Goal: Task Accomplishment & Management: Manage account settings

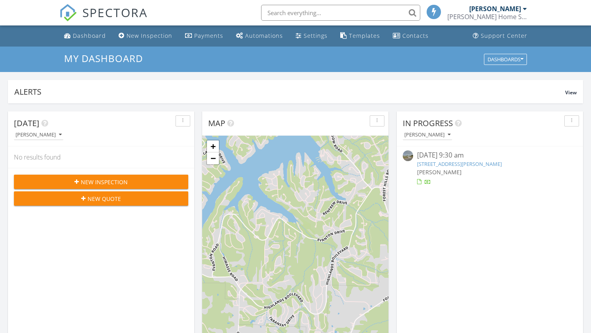
scroll to position [4, 4]
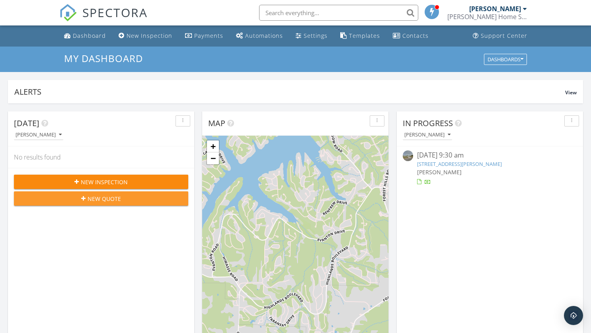
click at [144, 201] on div "New Quote" at bounding box center [101, 199] width 162 height 8
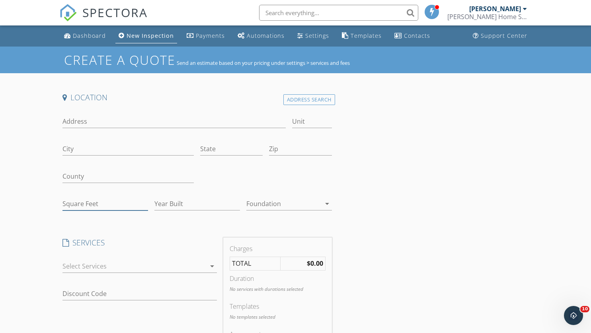
click at [109, 204] on input "Square Feet" at bounding box center [106, 204] width 86 height 13
type input "3500"
click at [166, 205] on input "Year Built" at bounding box center [198, 204] width 86 height 13
type input "-2"
type input "2026"
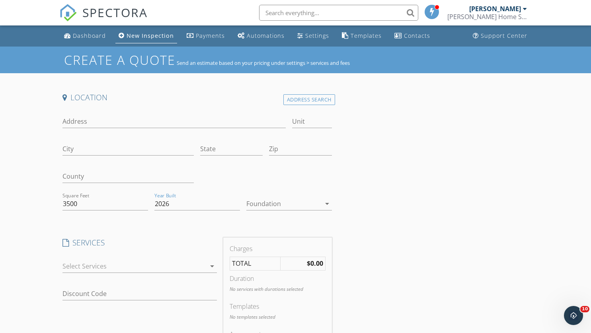
click at [297, 205] on div at bounding box center [283, 204] width 74 height 13
click at [269, 244] on div "Slab" at bounding box center [289, 246] width 73 height 10
click at [191, 263] on div at bounding box center [134, 266] width 143 height 13
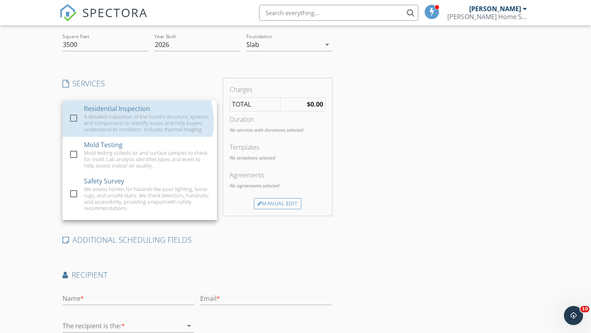
click at [135, 131] on div "A detailed inspection of the home's structure, systems, and components to ident…" at bounding box center [147, 122] width 127 height 19
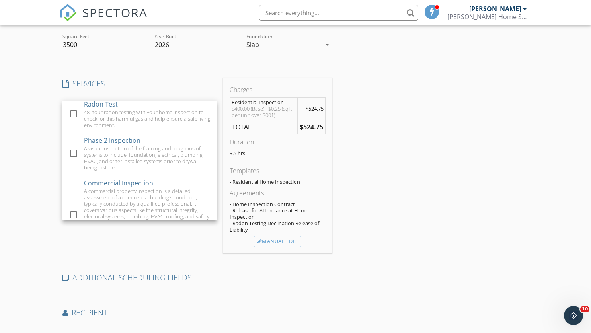
click at [134, 153] on div "A visual inspection of the framing and rough ins of systems to include, foundat…" at bounding box center [147, 157] width 127 height 25
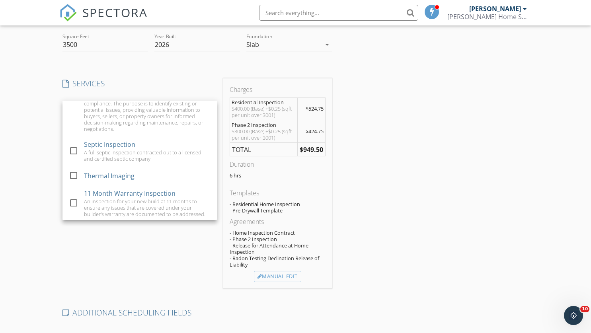
scroll to position [279, 0]
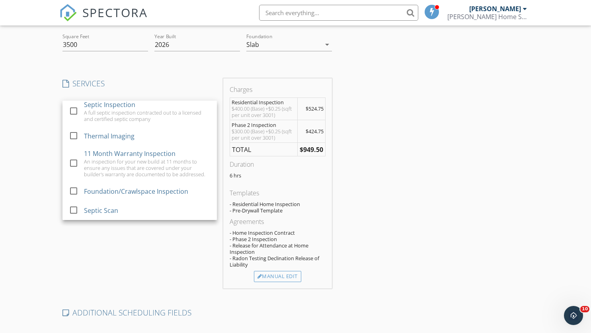
click at [134, 167] on div "An inspection for your new build at 11 months to ensure any issues that are cov…" at bounding box center [147, 167] width 127 height 19
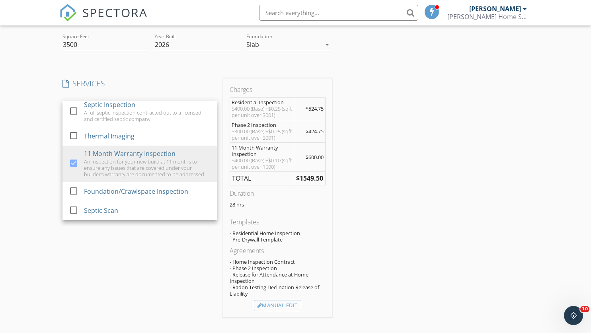
scroll to position [284, 0]
click at [403, 184] on div "Location Address Search Address Unit City State Zip County Square Feet 3500 Yea…" at bounding box center [295, 211] width 473 height 556
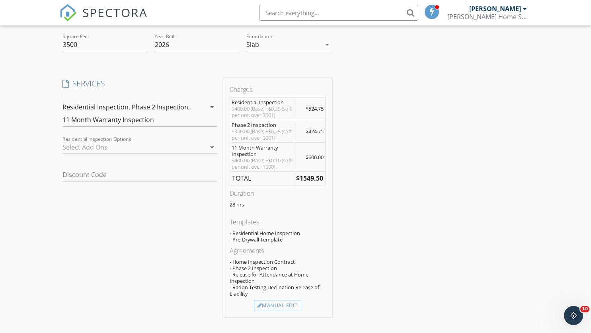
click at [137, 147] on div at bounding box center [134, 147] width 143 height 13
click at [115, 208] on div "SERVICES check_box Residential Inspection A detailed inspection of the home's s…" at bounding box center [139, 197] width 161 height 239
click at [124, 173] on input "Discount Code" at bounding box center [140, 174] width 155 height 13
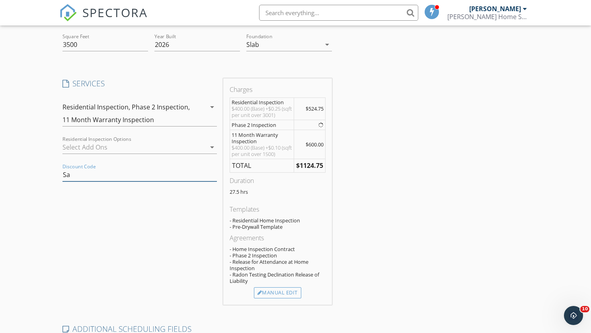
type input "S"
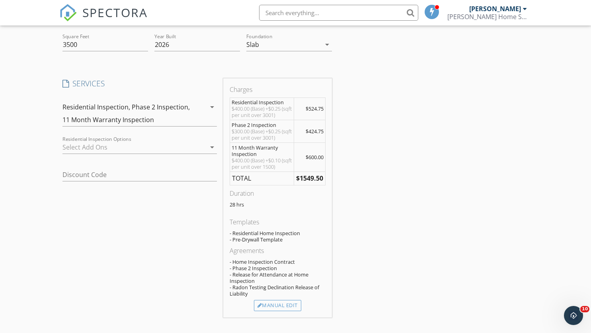
click at [55, 218] on div "Create a Quote Send an estimate based on your pricing under settings > services…" at bounding box center [295, 197] width 591 height 621
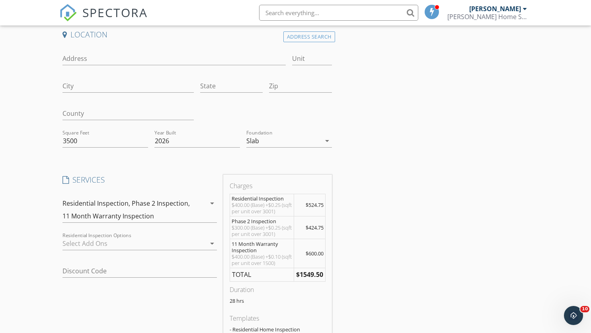
scroll to position [119, 0]
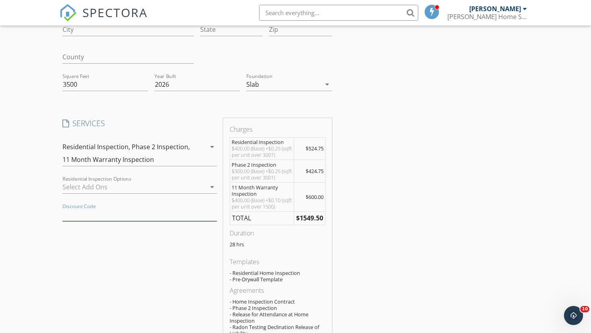
click at [158, 215] on input "Discount Code" at bounding box center [140, 214] width 155 height 13
type input "Save20"
click at [154, 243] on div "SERVICES check_box Residential Inspection A detailed inspection of the home's s…" at bounding box center [139, 237] width 161 height 239
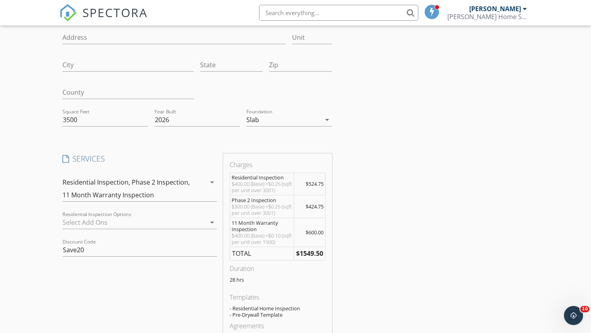
scroll to position [80, 0]
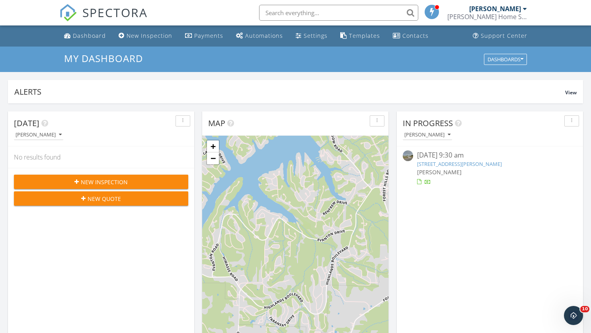
click at [307, 39] on div "Settings" at bounding box center [316, 36] width 24 height 8
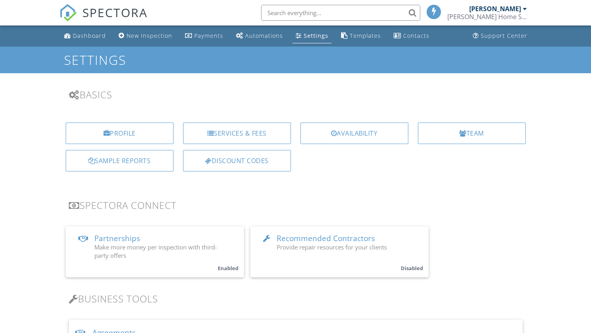
click at [274, 156] on div "Discount Codes" at bounding box center [237, 161] width 108 height 22
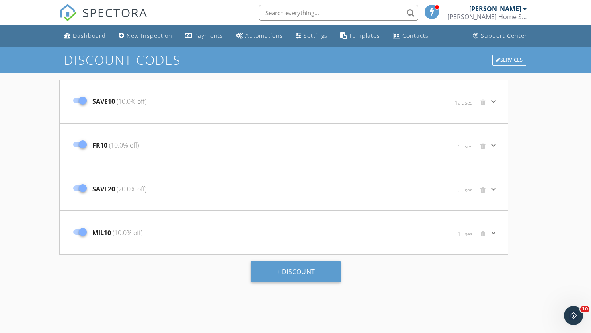
click at [199, 184] on div "SAVE20 (20.0% off)" at bounding box center [209, 188] width 280 height 33
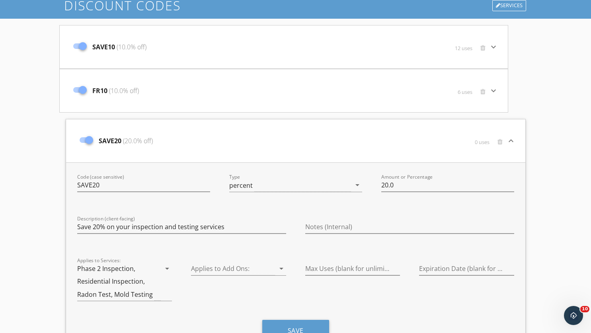
scroll to position [80, 0]
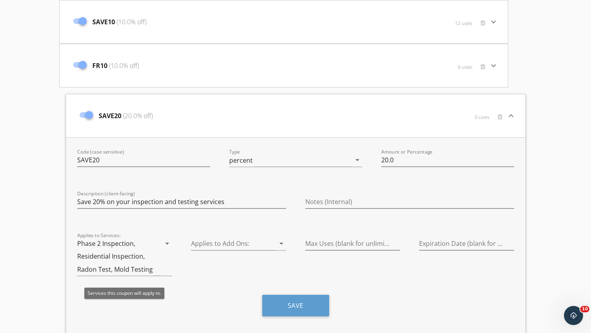
click at [166, 245] on icon "arrow_drop_down" at bounding box center [167, 244] width 10 height 10
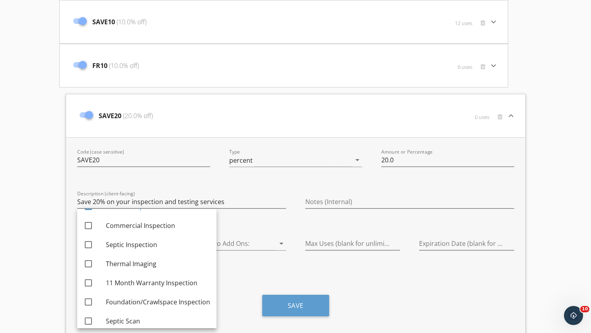
scroll to position [98, 0]
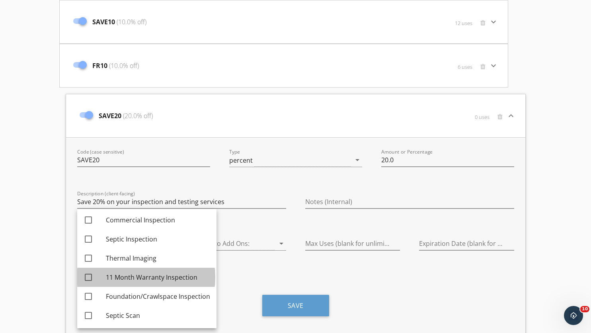
click at [164, 277] on div "11 Month Warranty Inspection" at bounding box center [158, 278] width 104 height 10
checkbox input "true"
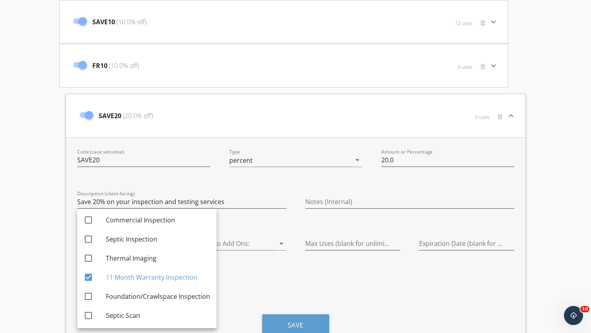
click at [251, 273] on div "Applies to Add Ons: arrow_drop_down" at bounding box center [239, 267] width 114 height 79
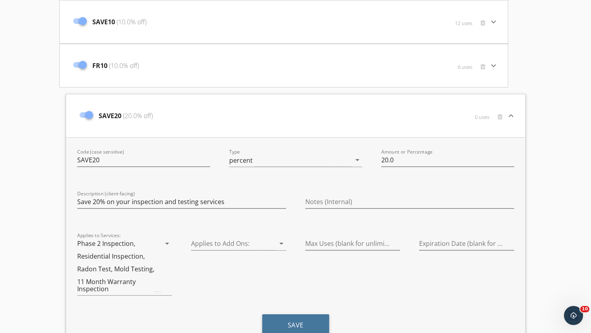
click at [291, 324] on button "Save" at bounding box center [295, 326] width 67 height 22
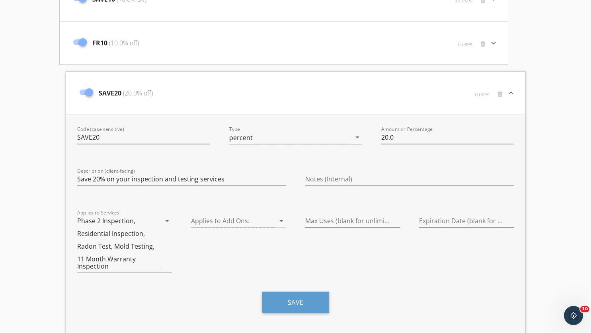
scroll to position [119, 0]
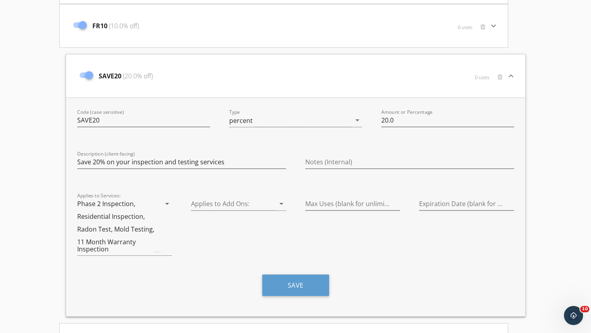
click at [89, 78] on div at bounding box center [89, 75] width 14 height 14
click at [88, 73] on div at bounding box center [83, 75] width 14 height 14
checkbox input "true"
click at [135, 121] on input "SAVE20" at bounding box center [143, 120] width 133 height 13
click at [135, 122] on input "SAVE20" at bounding box center [143, 120] width 133 height 13
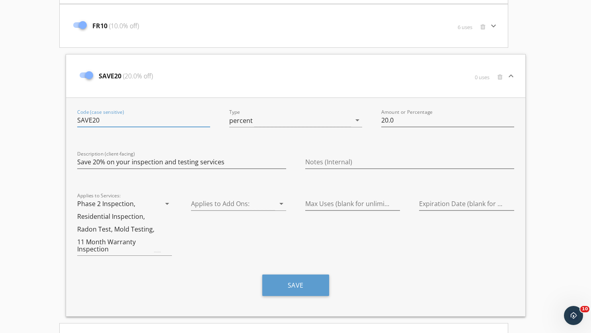
click at [135, 122] on input "SAVE20" at bounding box center [143, 120] width 133 height 13
type input "s"
type input "Save 20"
click at [286, 296] on button "Save" at bounding box center [295, 286] width 67 height 22
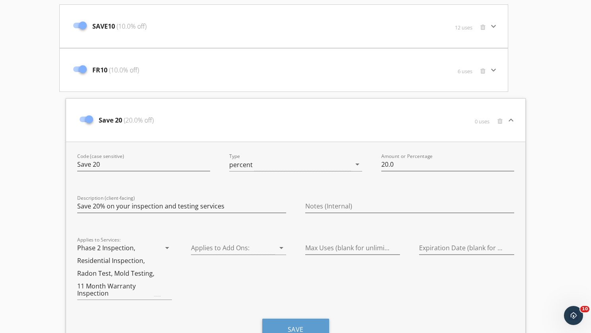
scroll to position [0, 0]
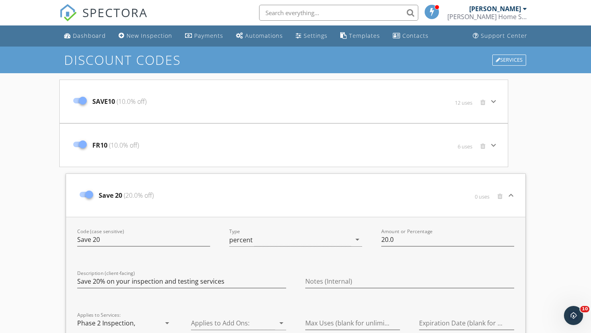
click at [493, 12] on div "[PERSON_NAME]" at bounding box center [495, 9] width 52 height 8
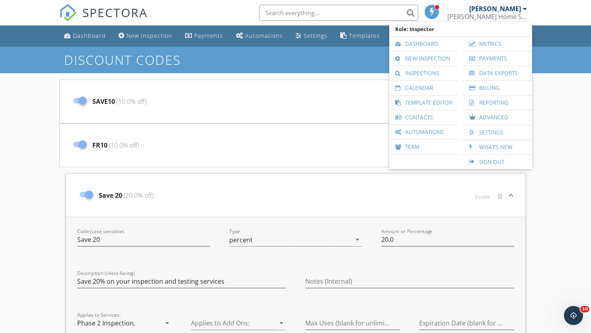
click at [420, 72] on link "Inspections" at bounding box center [423, 73] width 61 height 14
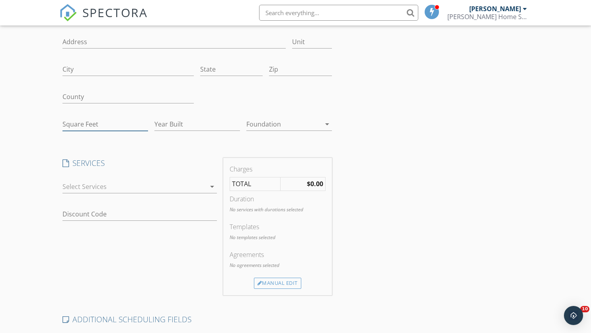
click at [106, 121] on input "Square Feet" at bounding box center [106, 124] width 86 height 13
type input "3500"
click at [192, 119] on input "Year Built" at bounding box center [198, 124] width 86 height 13
type input "2026"
click at [175, 186] on div at bounding box center [134, 186] width 143 height 13
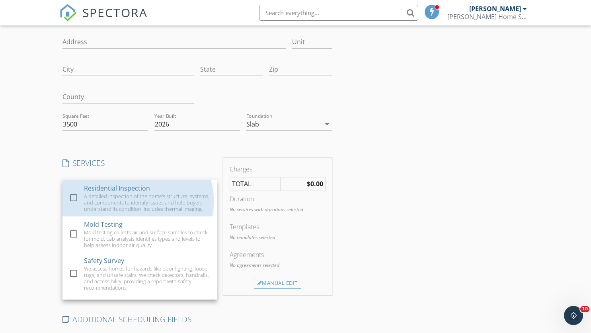
click at [148, 198] on div "A detailed inspection of the home's structure, systems, and components to ident…" at bounding box center [147, 202] width 127 height 19
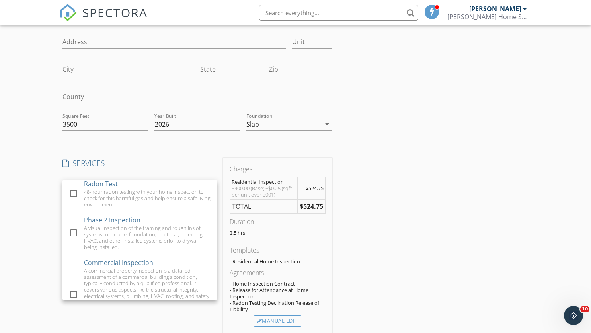
click at [147, 225] on div "Phase 2 Inspection A visual inspection of the framing and rough ins of systems …" at bounding box center [147, 233] width 127 height 43
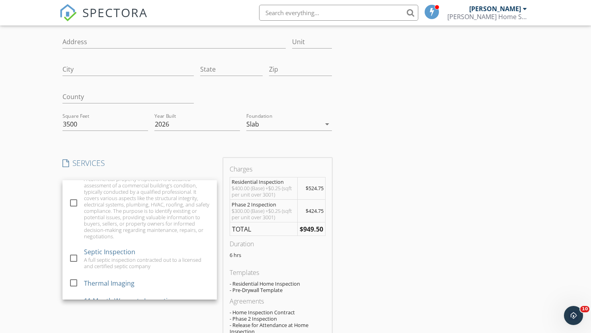
scroll to position [239, 0]
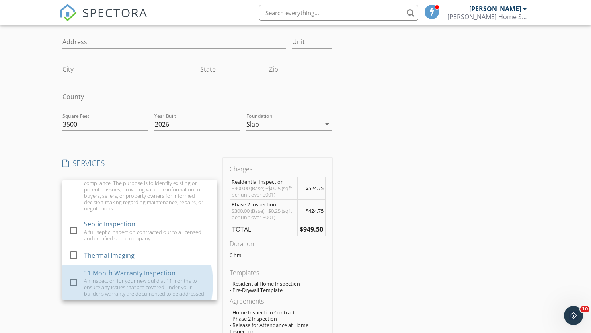
click at [135, 278] on div "11 Month Warranty Inspection" at bounding box center [130, 273] width 92 height 10
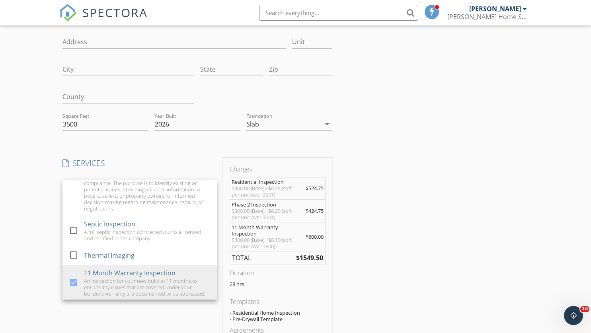
click at [38, 268] on div "Create a Quote Send an estimate based on your pricing under settings > services…" at bounding box center [295, 277] width 591 height 621
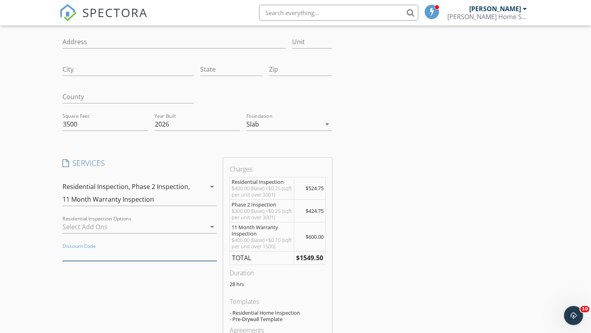
click at [67, 249] on input "Discount Code" at bounding box center [140, 254] width 155 height 13
type input "S"
type input "2"
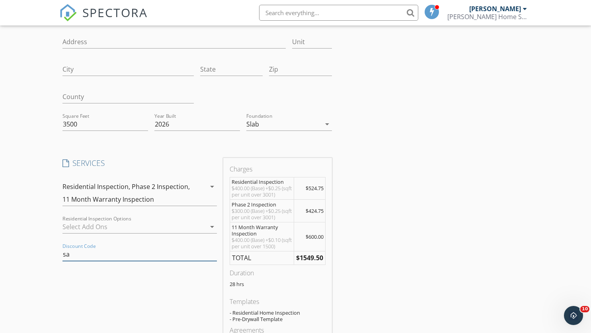
type input "s"
click at [85, 253] on input "Save20" at bounding box center [140, 254] width 155 height 13
click at [107, 289] on div "SERVICES check_box Residential Inspection A detailed inspection of the home's s…" at bounding box center [139, 277] width 161 height 239
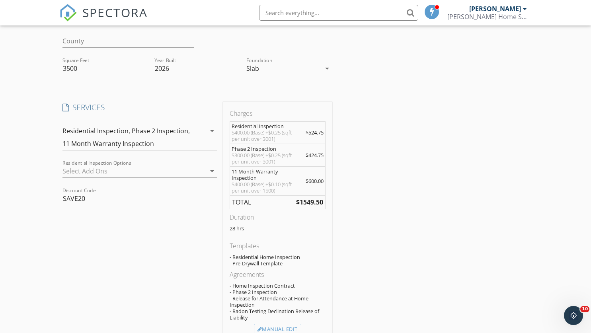
scroll to position [159, 0]
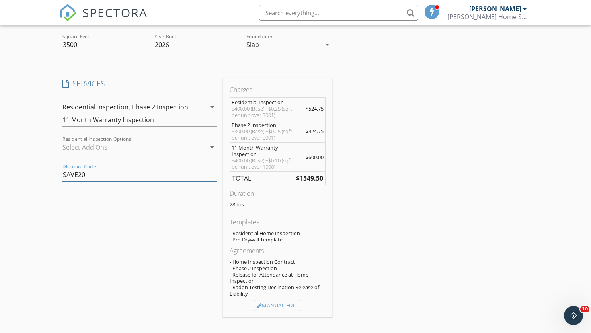
click at [117, 170] on input "SAVE20" at bounding box center [140, 174] width 155 height 13
drag, startPoint x: 89, startPoint y: 173, endPoint x: 47, endPoint y: 177, distance: 41.6
click at [47, 177] on div "Create a Quote Send an estimate based on your pricing under settings > services…" at bounding box center [295, 197] width 591 height 621
type input "Save 20"
click at [41, 182] on div "Create a Quote Send an estimate based on your pricing under settings > services…" at bounding box center [295, 197] width 591 height 621
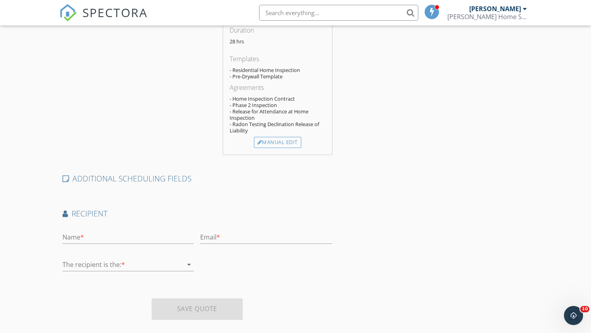
scroll to position [334, 0]
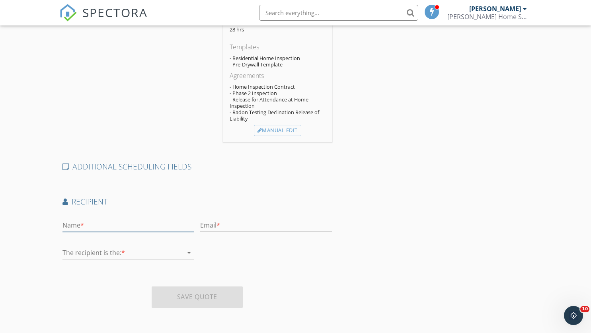
click at [95, 227] on input "text" at bounding box center [129, 225] width 132 height 13
click at [44, 232] on div "Create a Quote Send an estimate based on your pricing under settings > services…" at bounding box center [295, 22] width 591 height 621
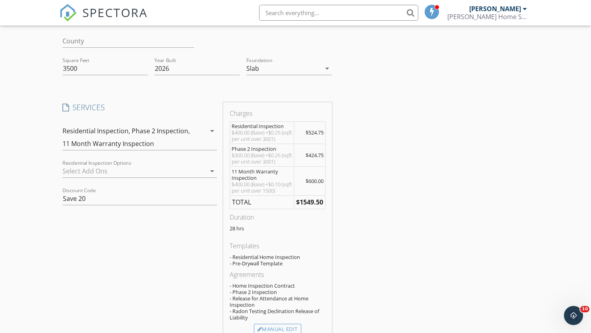
scroll to position [0, 0]
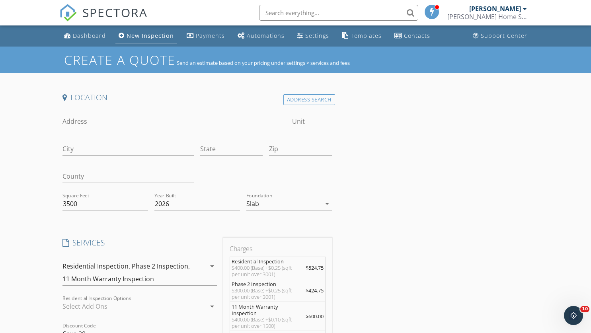
click at [128, 37] on div "New Inspection" at bounding box center [150, 36] width 47 height 8
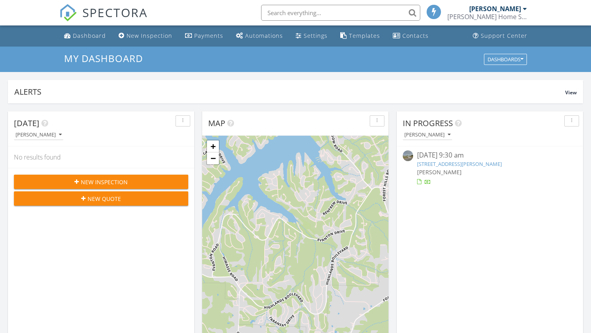
scroll to position [737, 604]
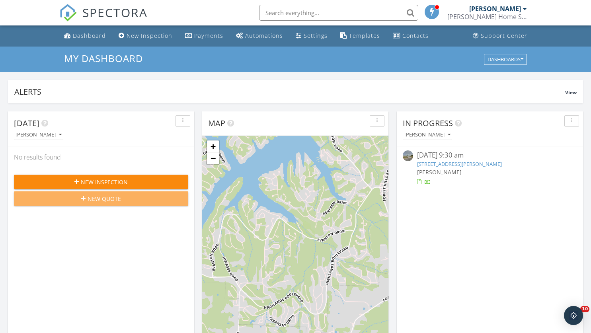
click at [98, 200] on span "New Quote" at bounding box center [104, 199] width 33 height 8
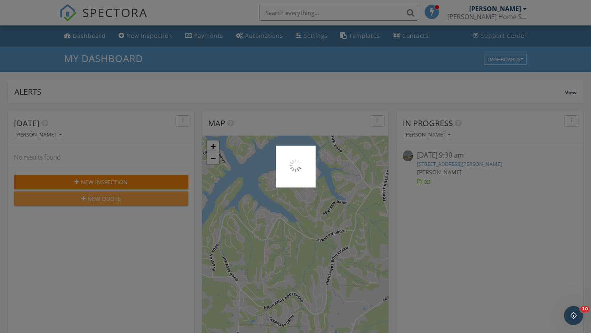
scroll to position [0, 0]
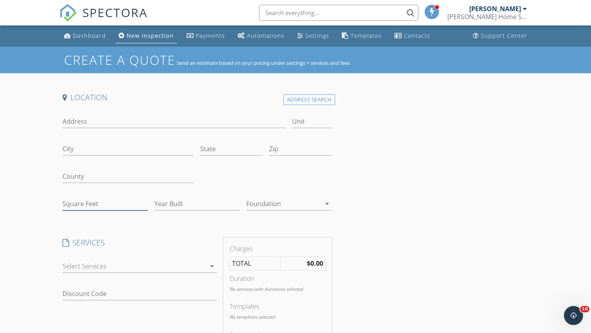
click at [112, 207] on input "Square Feet" at bounding box center [106, 204] width 86 height 13
type input "3500"
click at [188, 206] on input "Year Built" at bounding box center [198, 204] width 86 height 13
type input "2026"
click at [280, 205] on div at bounding box center [283, 204] width 74 height 13
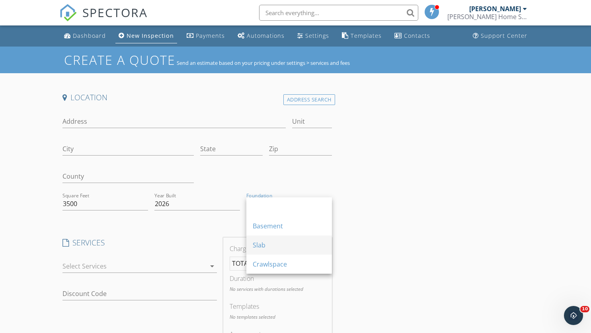
click at [283, 242] on div "Slab" at bounding box center [289, 246] width 73 height 10
click at [168, 264] on div at bounding box center [134, 266] width 143 height 13
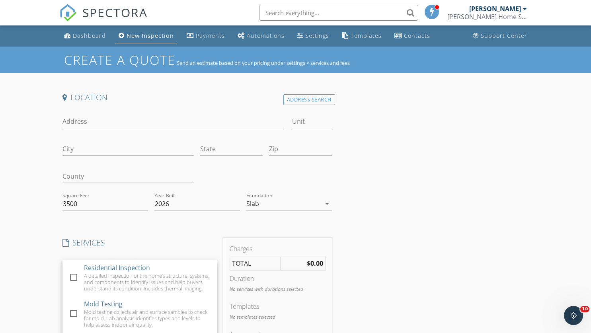
click at [155, 272] on div "Residential Inspection A detailed inspection of the home's structure, systems, …" at bounding box center [147, 278] width 127 height 36
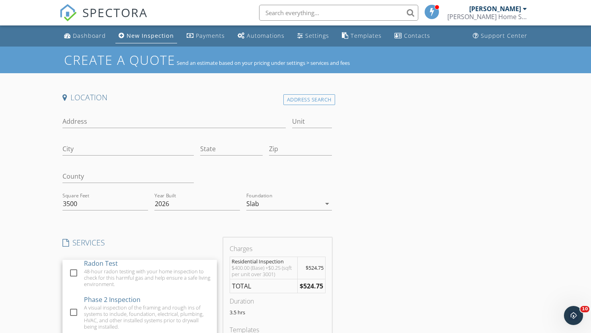
click at [143, 313] on div "A visual inspection of the framing and rough ins of systems to include, foundat…" at bounding box center [147, 317] width 127 height 25
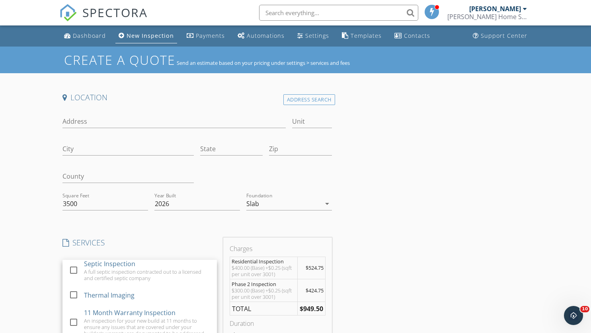
scroll to position [284, 0]
click at [144, 317] on div "11 Month Warranty Inspection" at bounding box center [130, 313] width 92 height 10
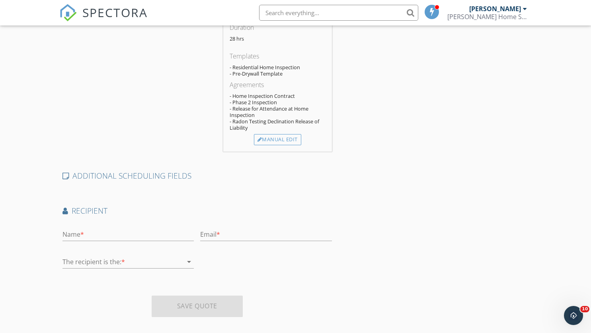
scroll to position [334, 0]
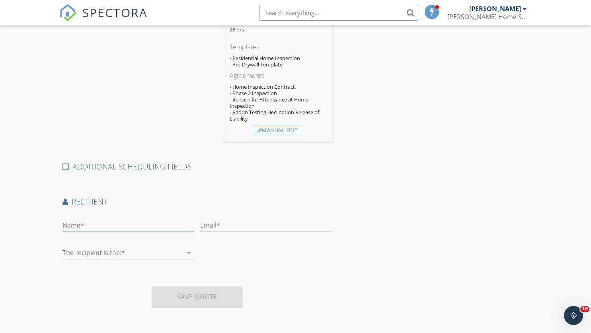
click at [114, 221] on input "text" at bounding box center [129, 225] width 132 height 13
type input "Walt"
type input "inj.read@yahoo.com"
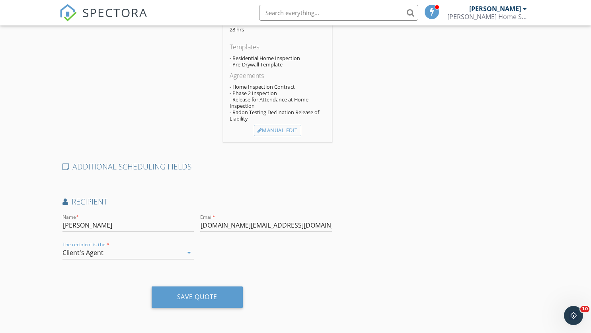
click at [113, 252] on div "Client's Agent" at bounding box center [123, 252] width 121 height 13
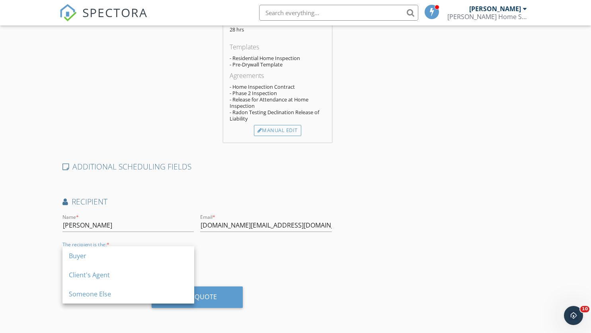
click at [107, 262] on div "Buyer" at bounding box center [128, 255] width 119 height 19
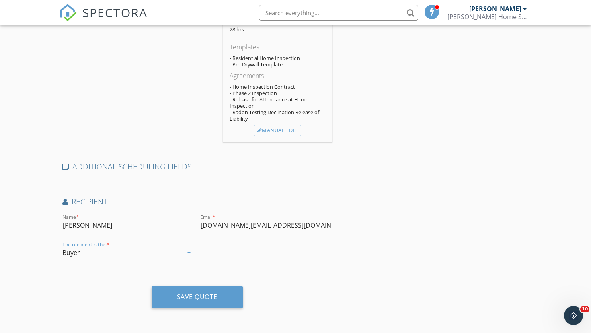
click at [43, 266] on div "Create a Quote Send an estimate based on your pricing under settings > services…" at bounding box center [295, 22] width 591 height 621
click at [193, 296] on div "Save Quote" at bounding box center [197, 297] width 40 height 8
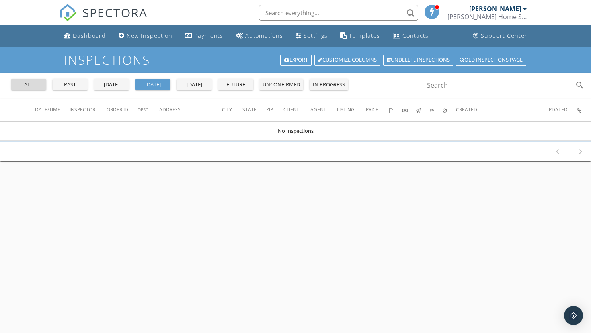
click at [31, 87] on div "all" at bounding box center [28, 85] width 29 height 8
click at [452, 88] on input "Search" at bounding box center [500, 85] width 147 height 13
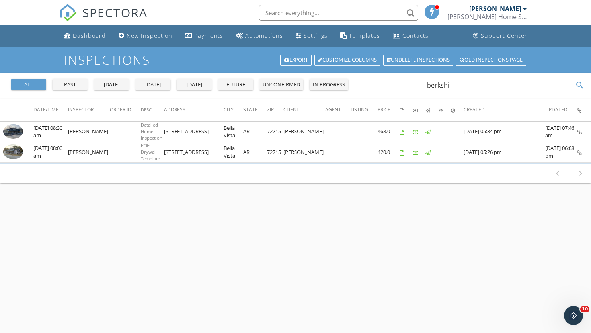
type input "berkshi"
click at [14, 129] on img at bounding box center [13, 131] width 20 height 15
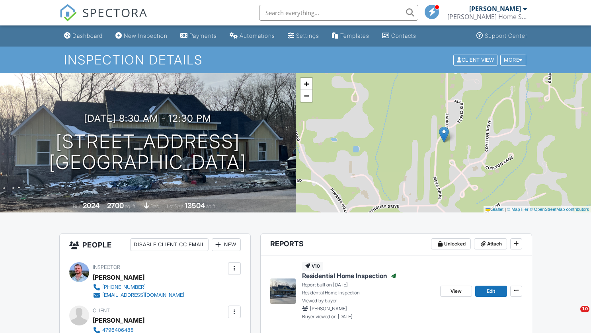
scroll to position [80, 0]
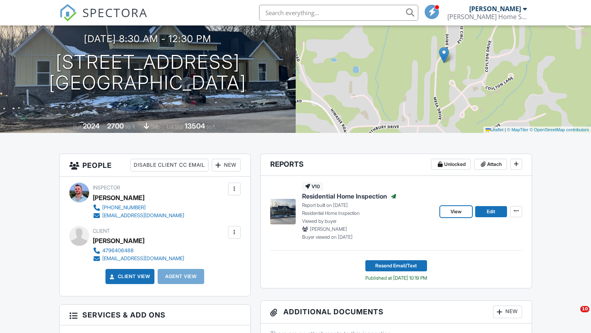
click at [456, 208] on span "View" at bounding box center [456, 212] width 11 height 8
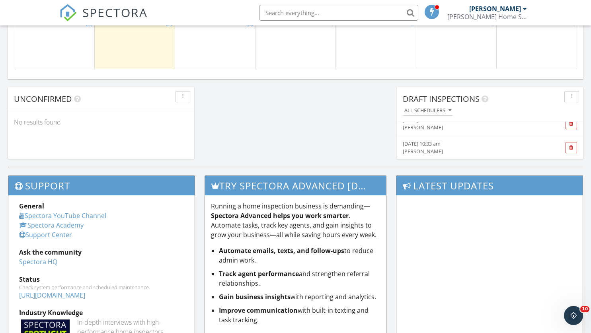
scroll to position [677, 0]
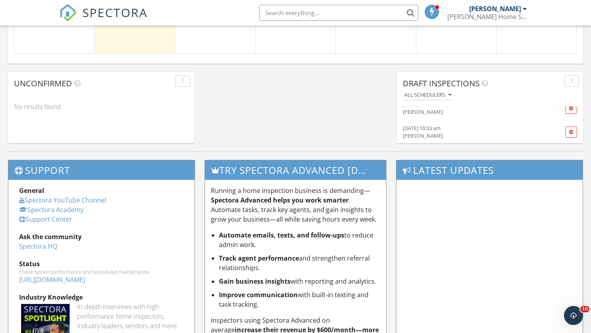
click at [421, 133] on div "[PERSON_NAME]" at bounding box center [475, 136] width 145 height 8
